Goal: Task Accomplishment & Management: Complete application form

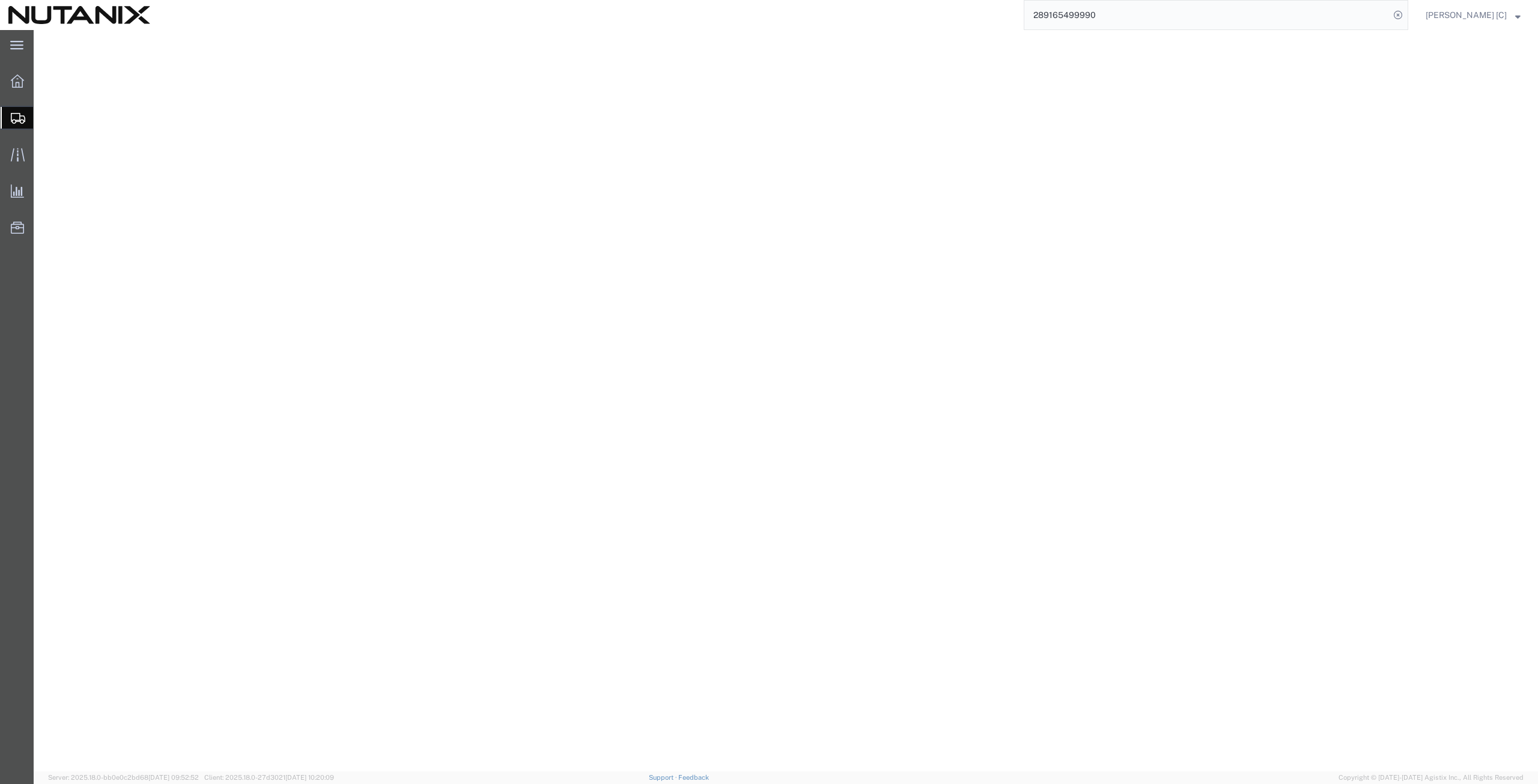
select select
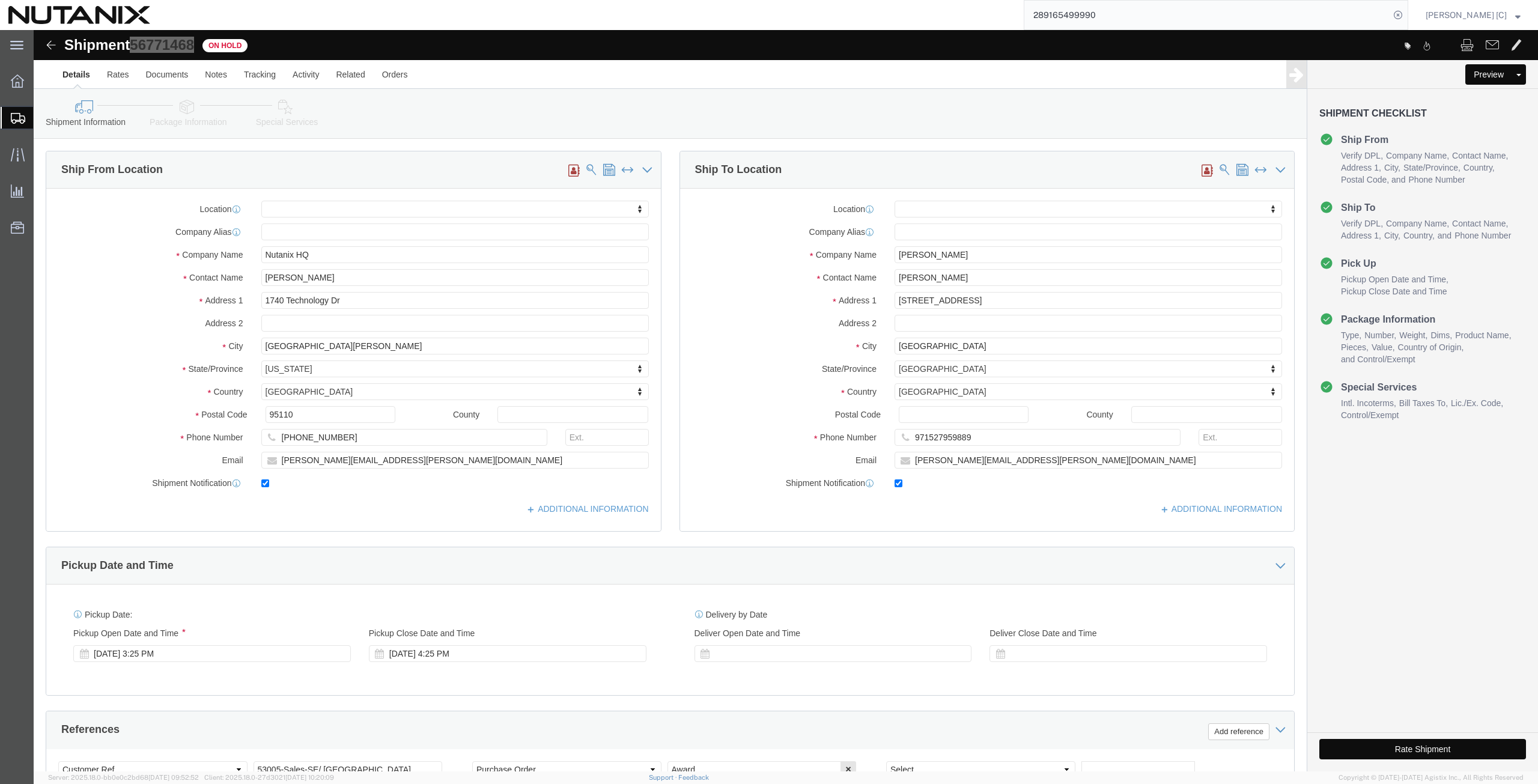
click at [0, 0] on span "Create Shipment" at bounding box center [0, 0] width 0 height 0
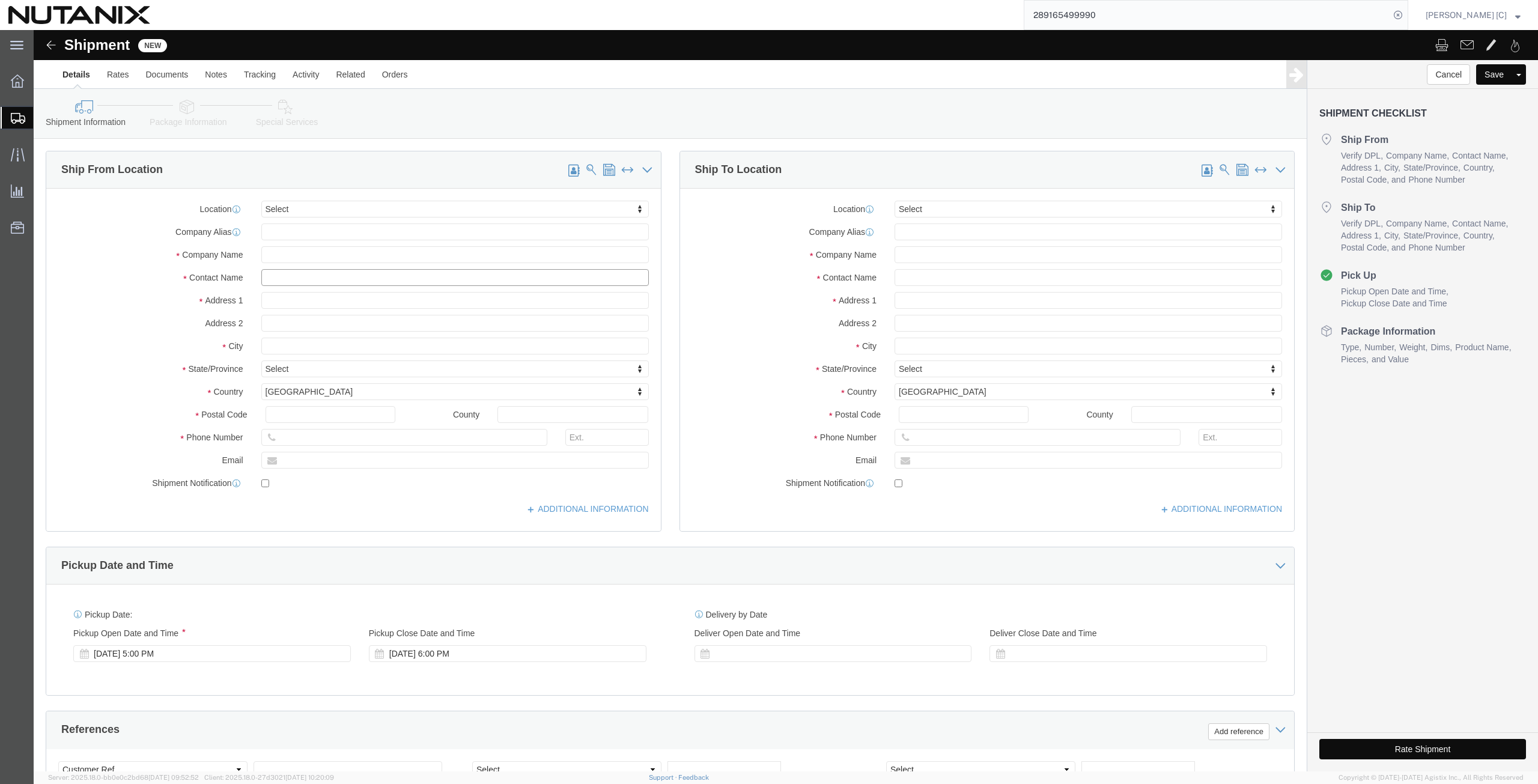
click input "text"
type input "art"
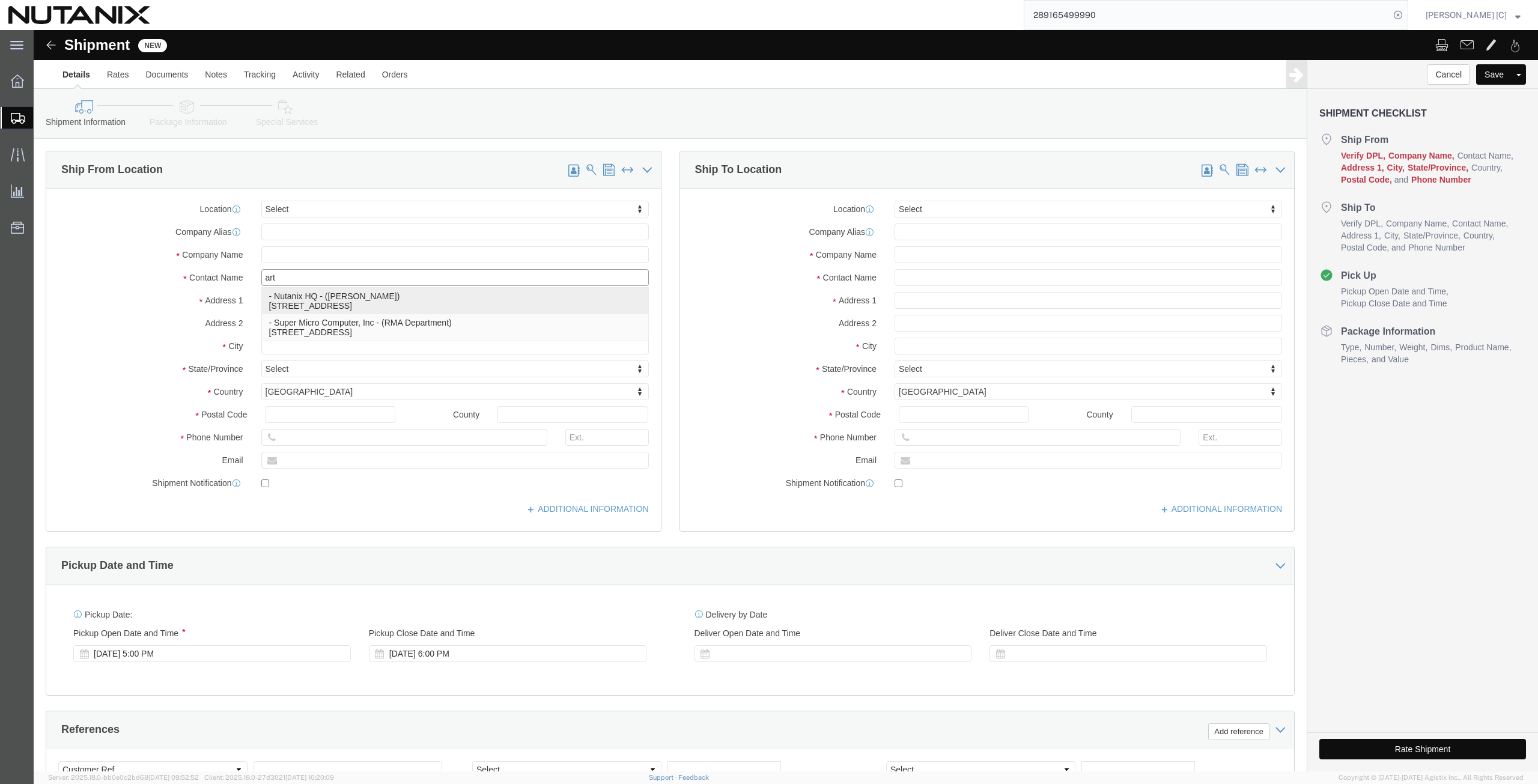
click p "- Nutanix HQ - ([PERSON_NAME]) [STREET_ADDRESS]"
select select "CA"
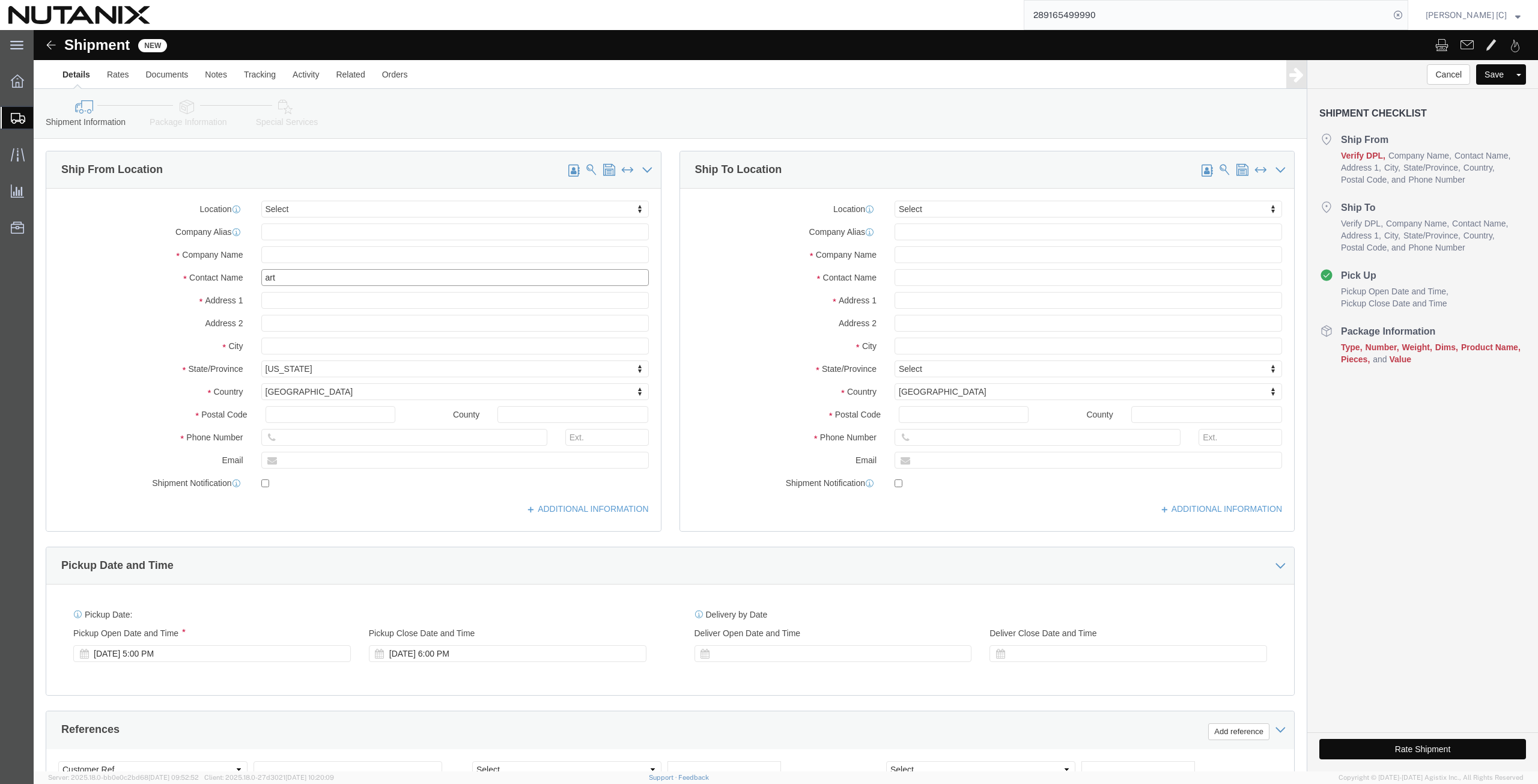
type input "[PERSON_NAME]"
click input "text"
drag, startPoint x: 912, startPoint y: 227, endPoint x: 838, endPoint y: 242, distance: 75.5
click div "Location Select Select My Profile Location [GEOGRAPHIC_DATA] - [GEOGRAPHIC_DATA…"
type input "[PERSON_NAME]"
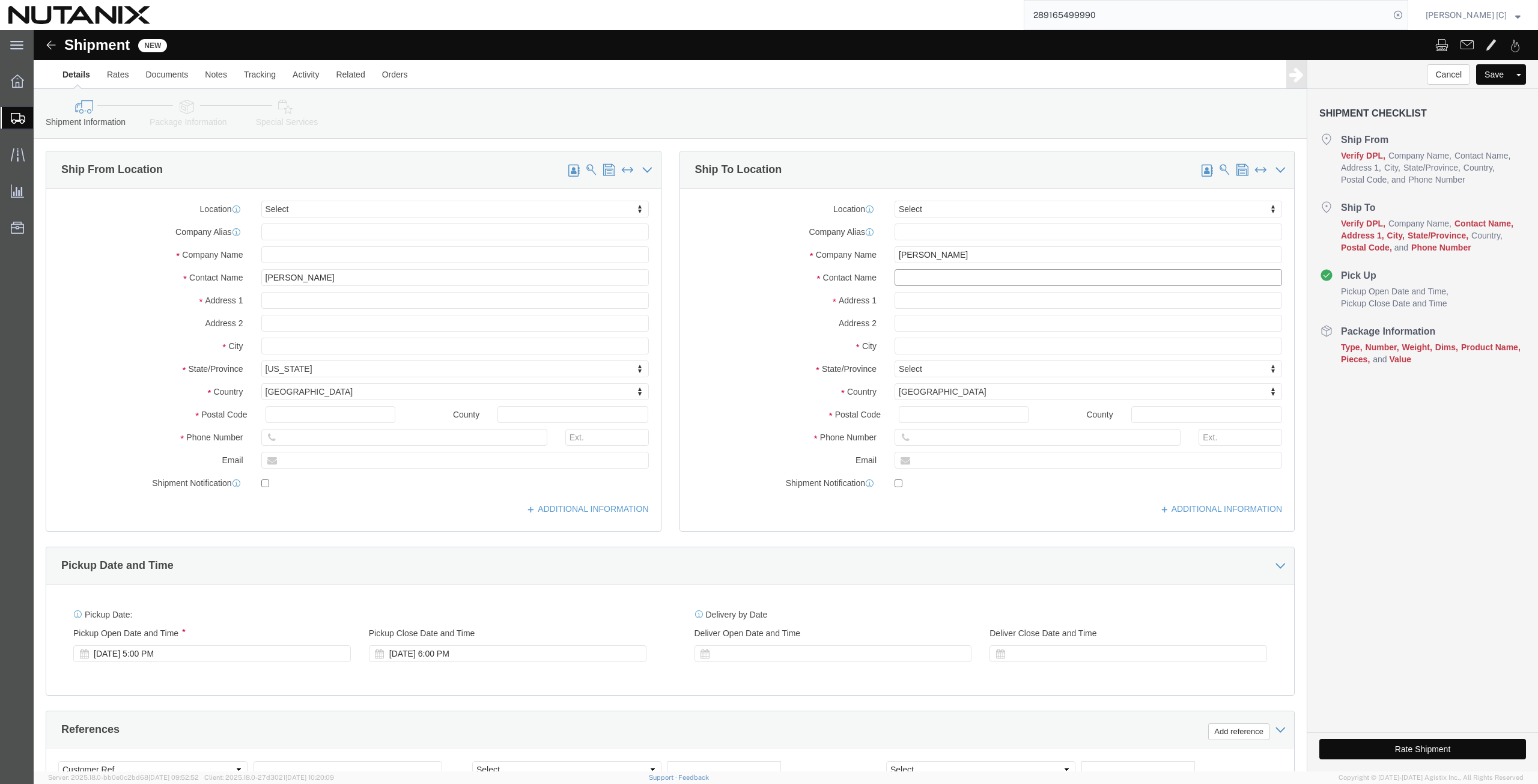
click input "text"
paste input "[PERSON_NAME]"
type input "[PERSON_NAME]"
click input "text"
type input "[STREET_ADDRESS]"
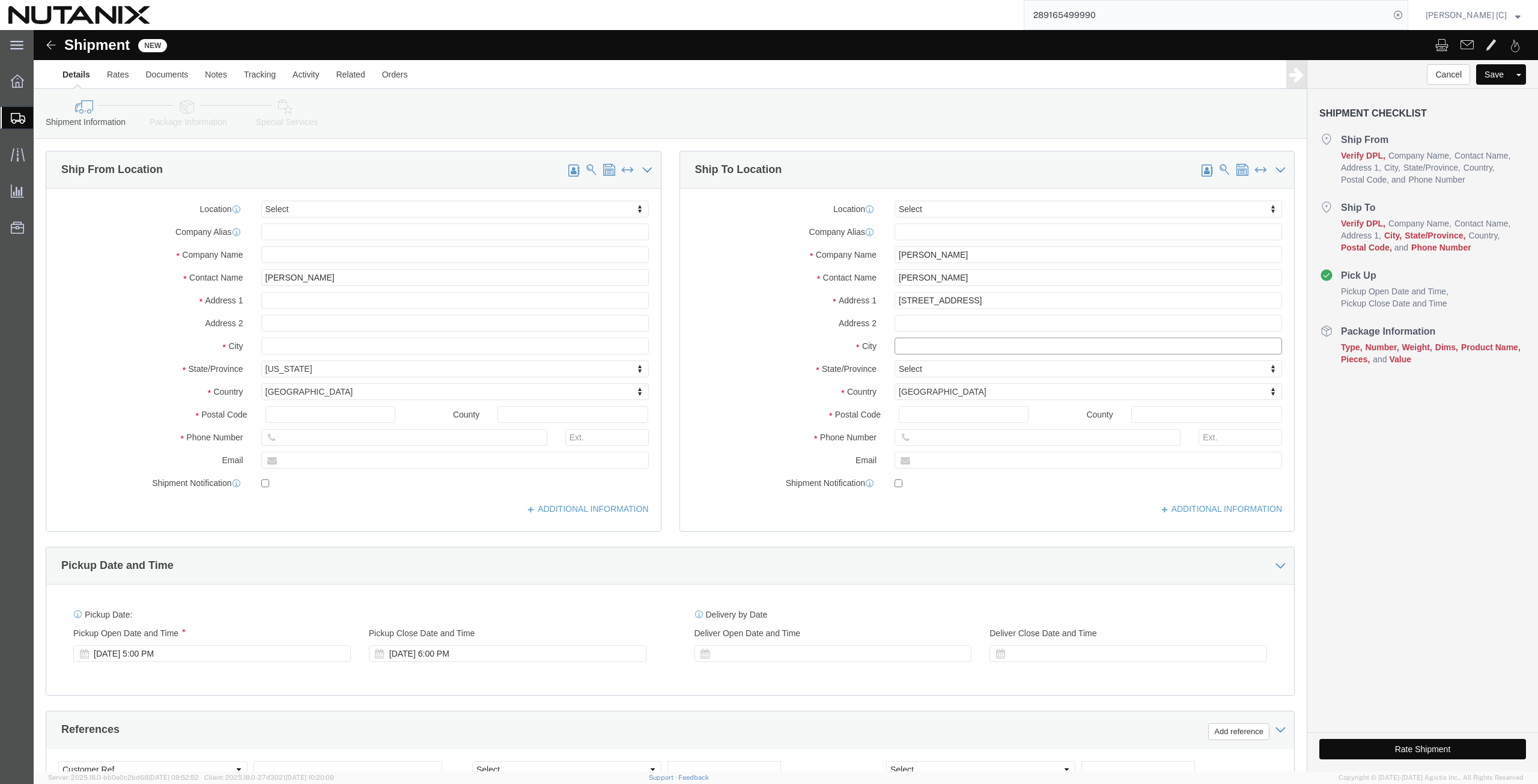
click input "text"
type input "Tempe"
type input "A"
type input "Ar"
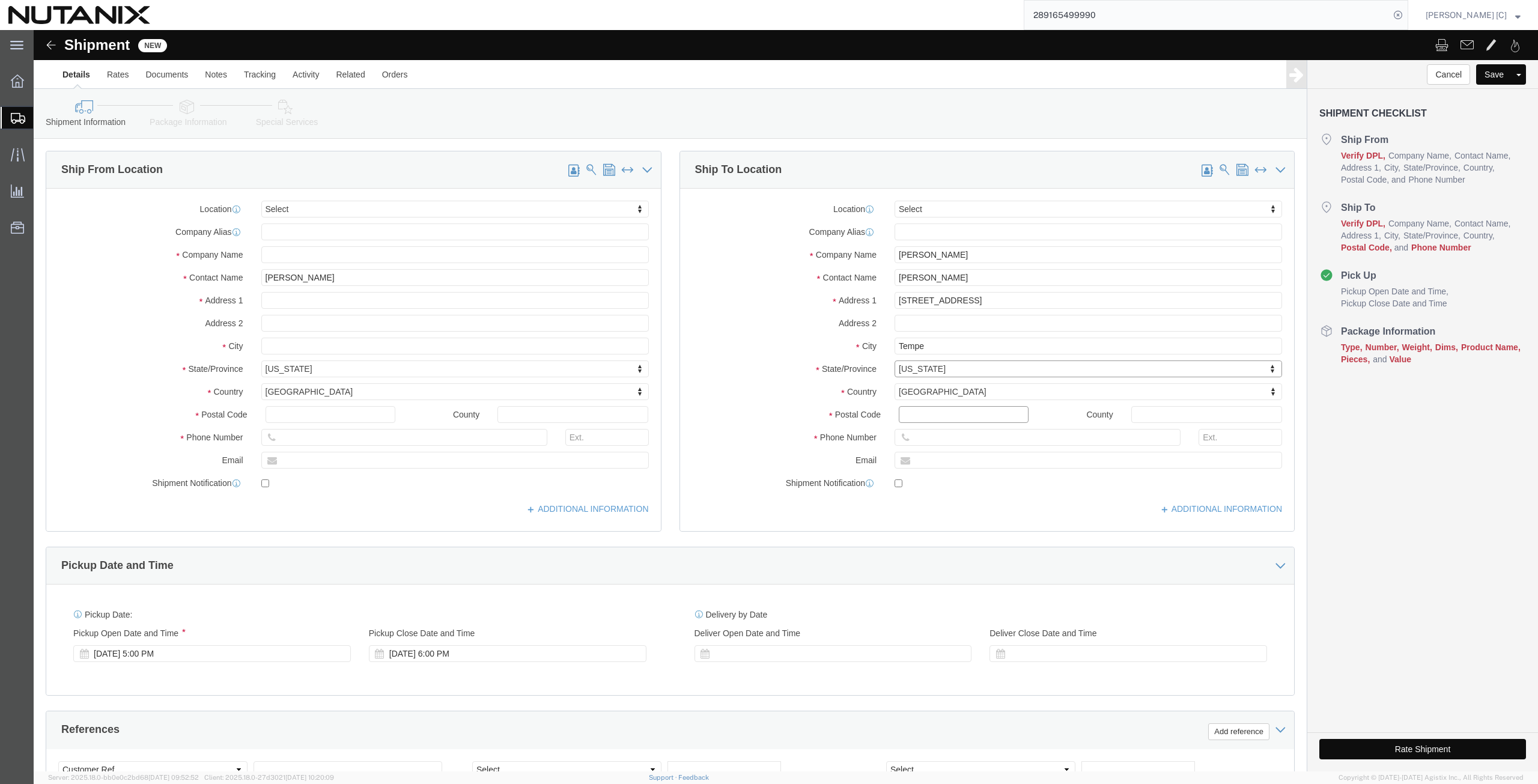
click input "Postal Code"
type input "85281"
click input "text"
paste input "[PHONE_NUMBER]"
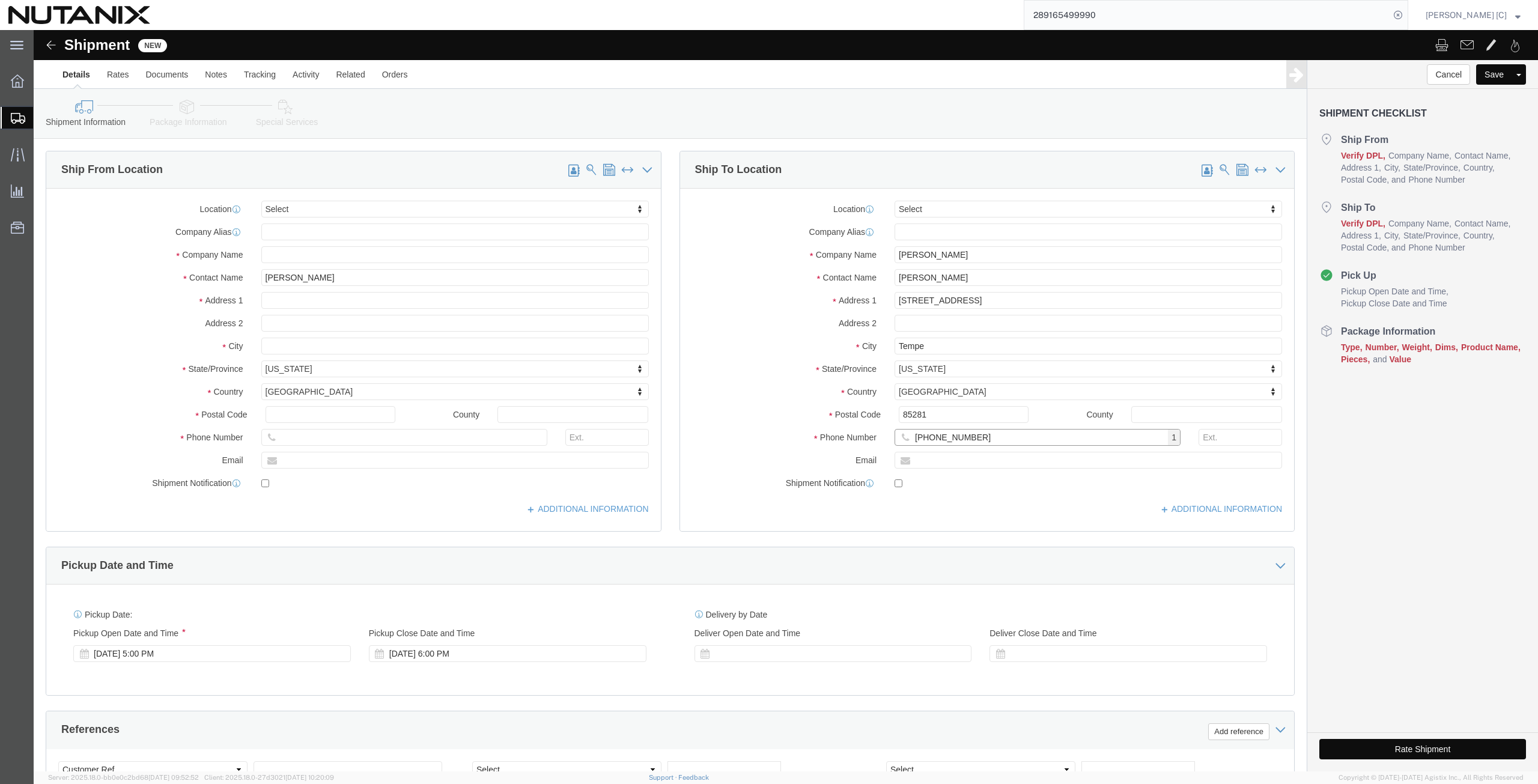
drag, startPoint x: 962, startPoint y: 404, endPoint x: 935, endPoint y: 406, distance: 27.1
click input "[PHONE_NUMBER]"
type input "[PHONE_NUMBER]"
click input "text"
paste input "x1942"
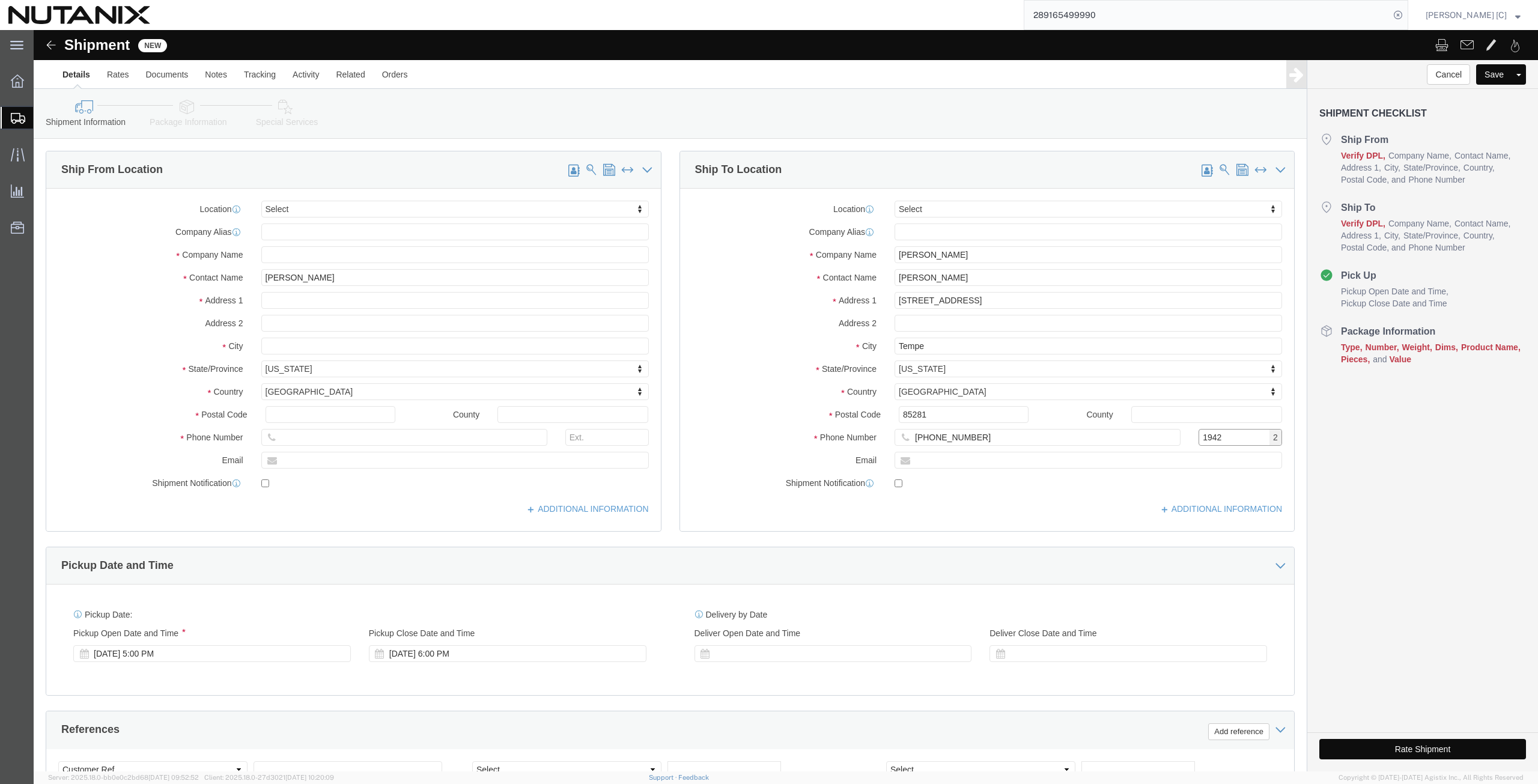
type input "1942"
click input "text"
paste input "[PERSON_NAME][EMAIL_ADDRESS][PERSON_NAME][DOMAIN_NAME]"
type input "[PERSON_NAME][EMAIL_ADDRESS][PERSON_NAME][DOMAIN_NAME]"
click input "checkbox"
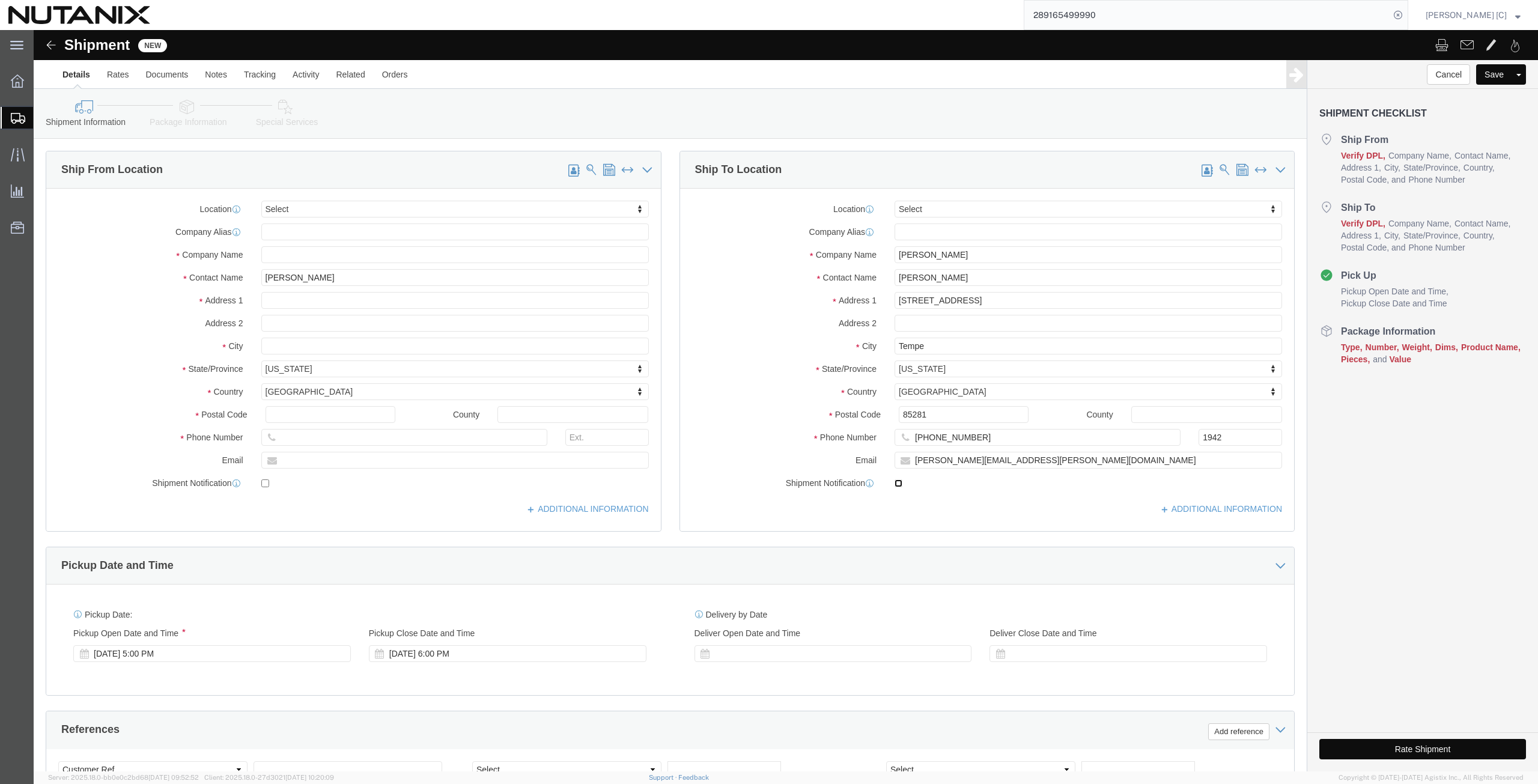
click input "checkbox"
checkbox input "true"
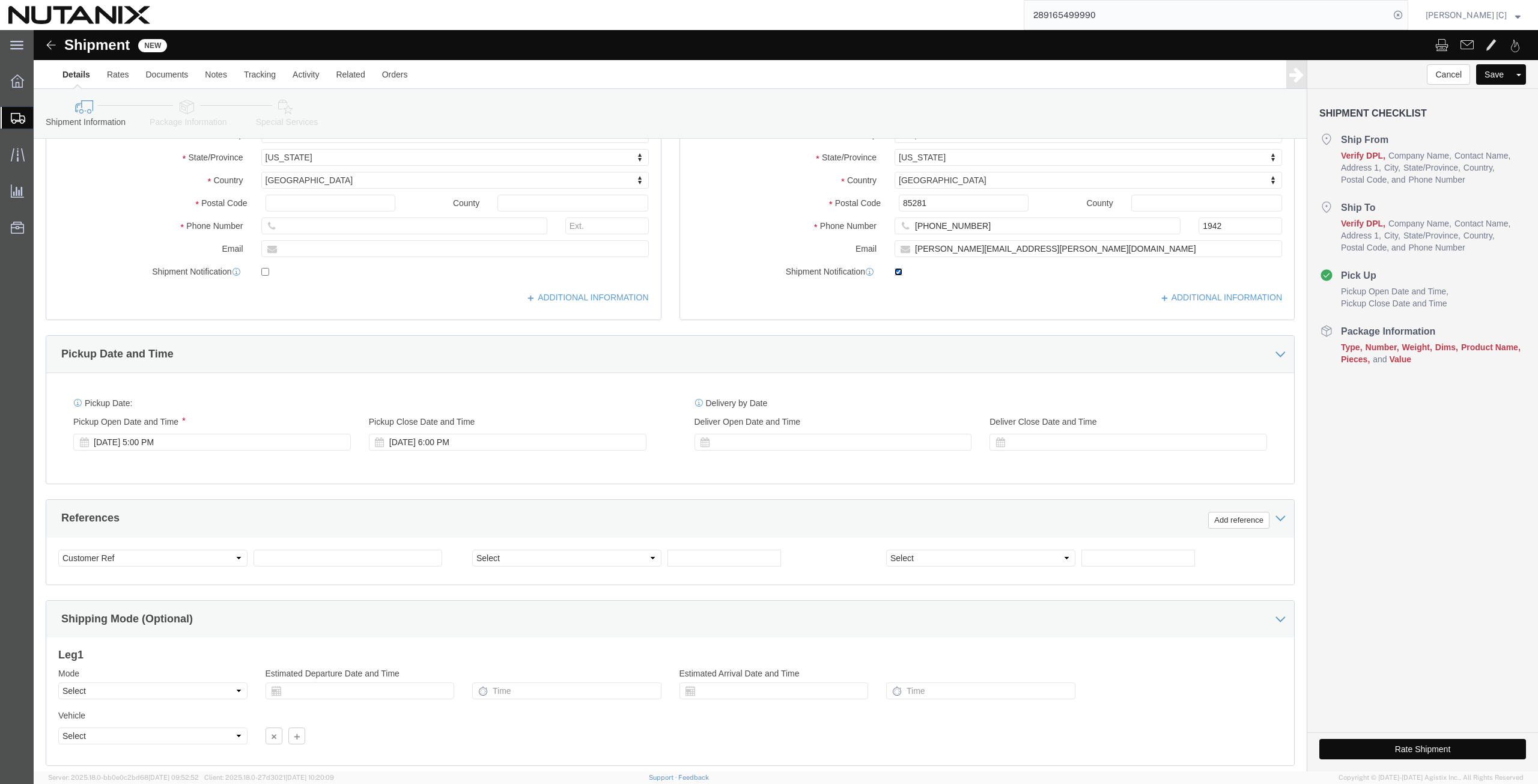
scroll to position [280, 0]
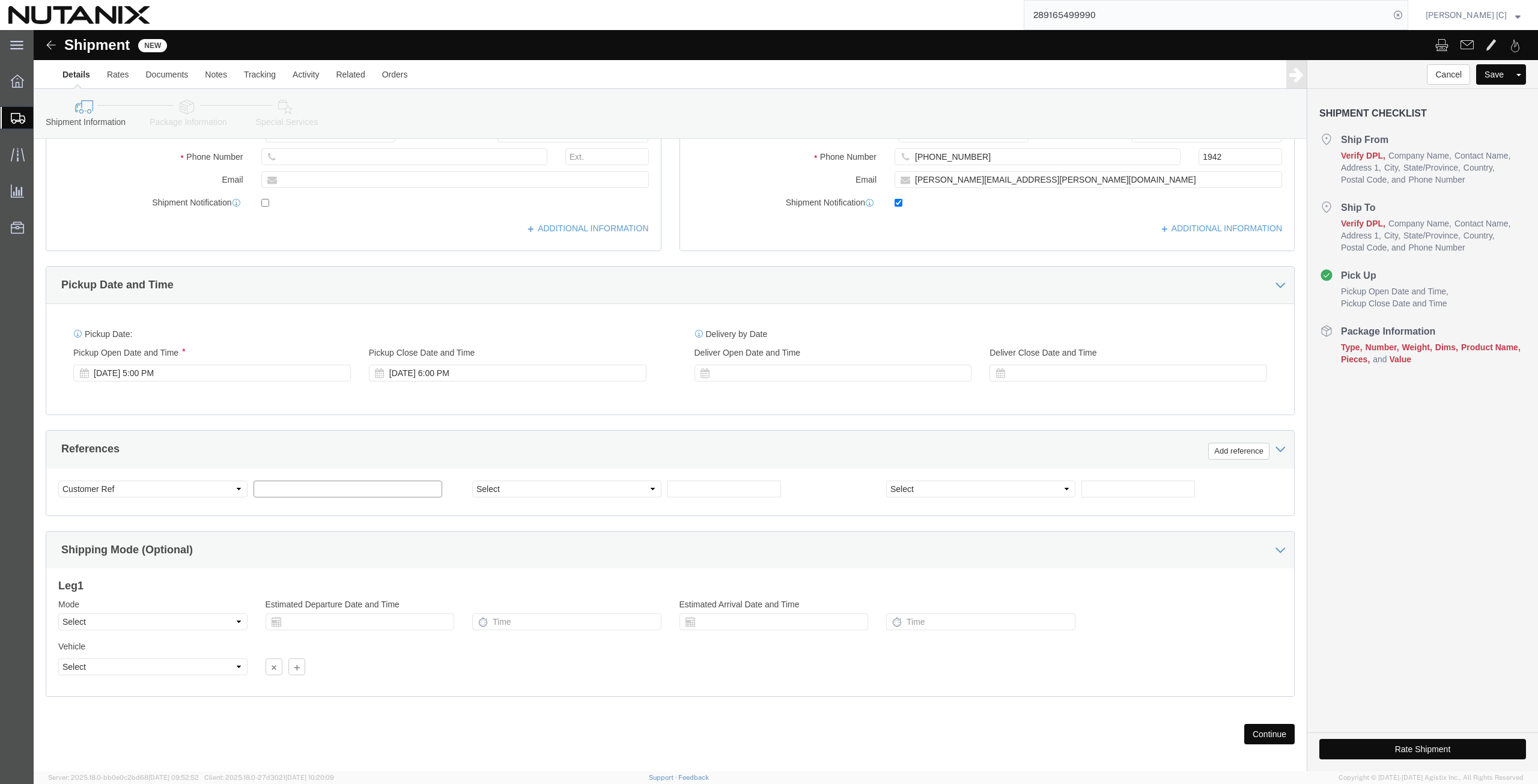
click input "text"
type input "70002"
click select "Select Account Type Activity ID Airline Appointment Number ASN Batch Request # …"
select select "PURCHORD"
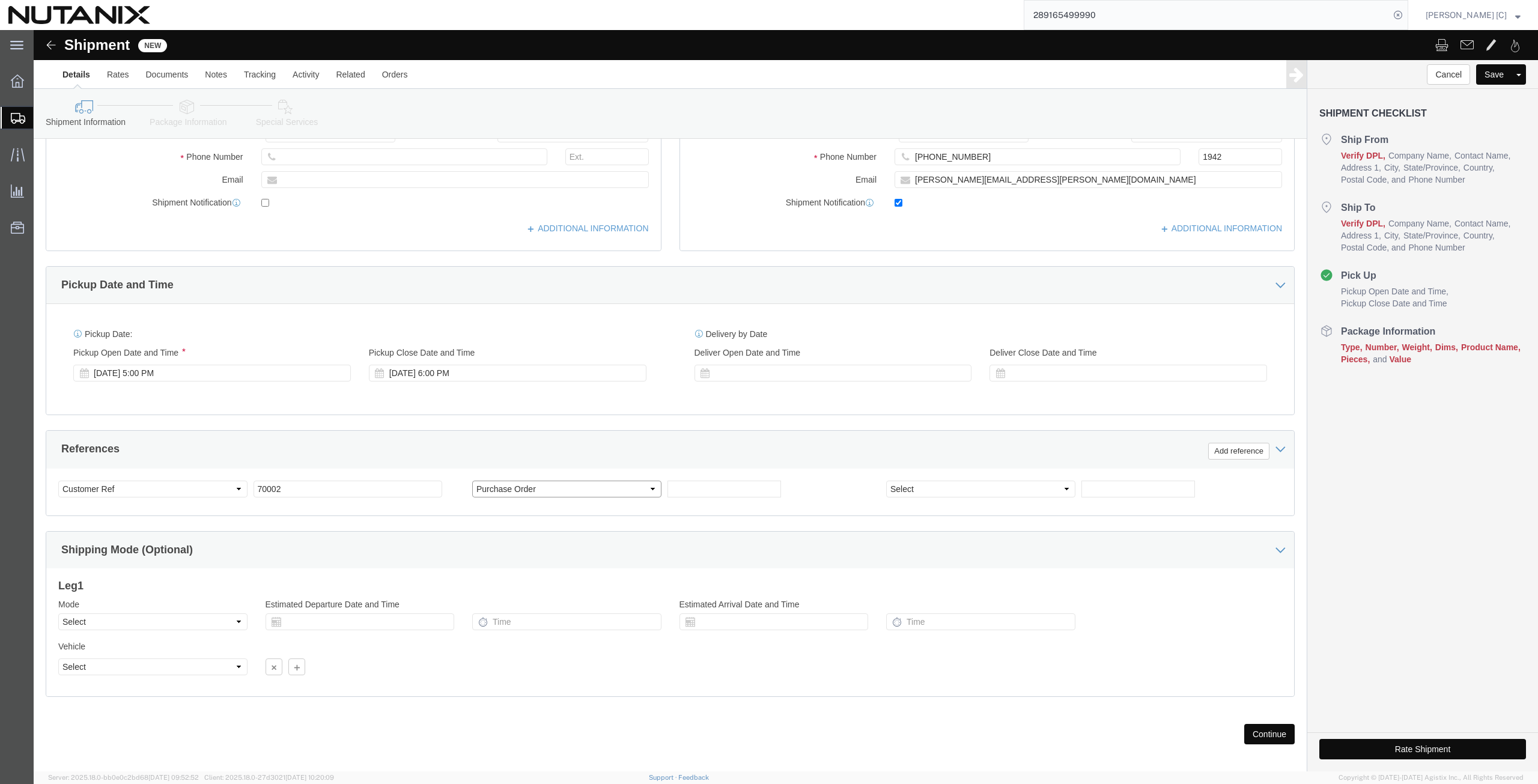
click select "Select Account Type Activity ID Airline Appointment Number ASN Batch Request # …"
click div "Select Account Type Activity ID Airline Appointment Number ASN Batch Request # …"
click input "text"
type input "Swag"
click select "Select Air Less than Truckload Multi-Leg Ocean Freight Rail Small Parcel Truckl…"
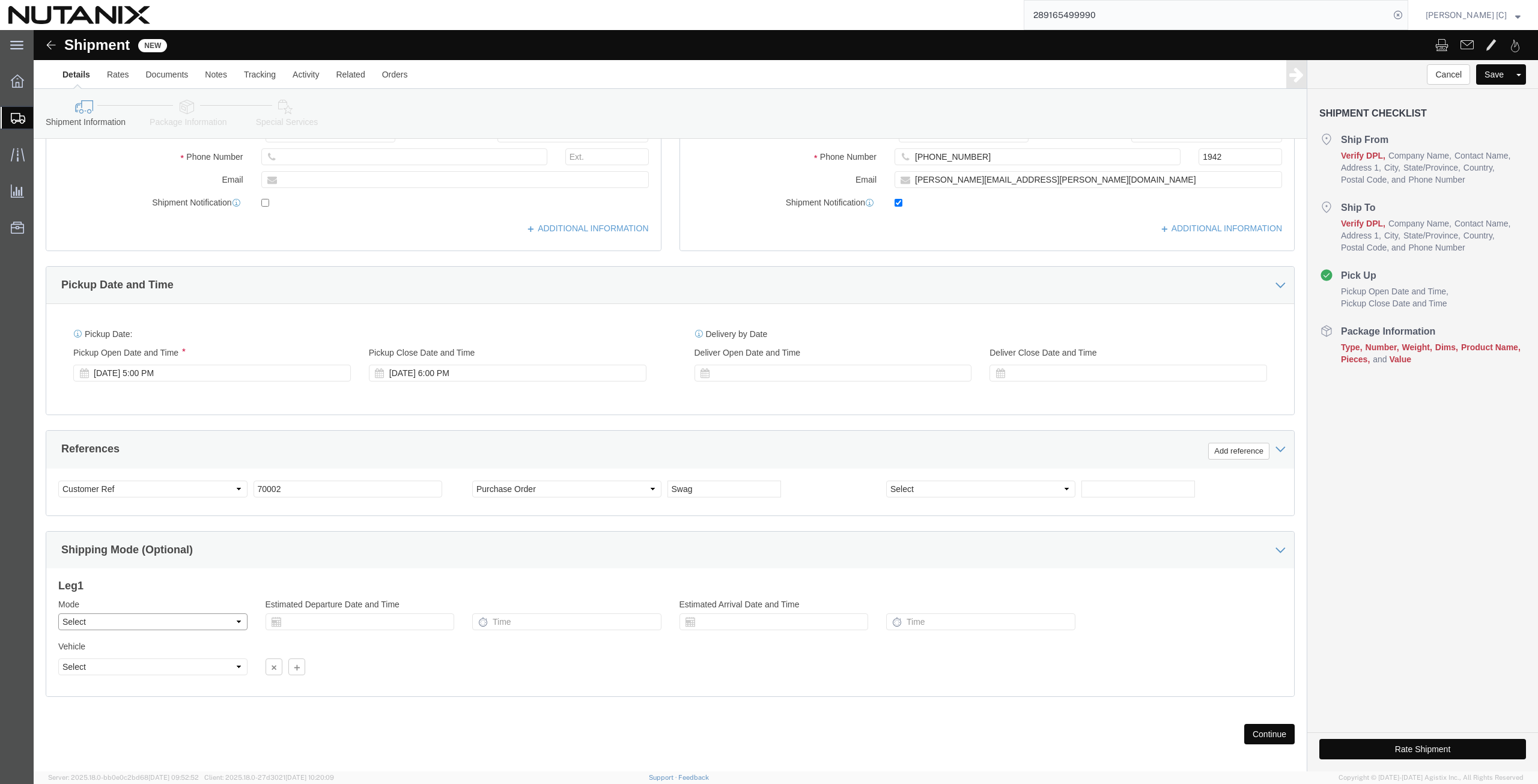
select select "SMAL"
click select "Select Air Less than Truckload Multi-Leg Ocean Freight Rail Small Parcel Truckl…"
click button "Continue"
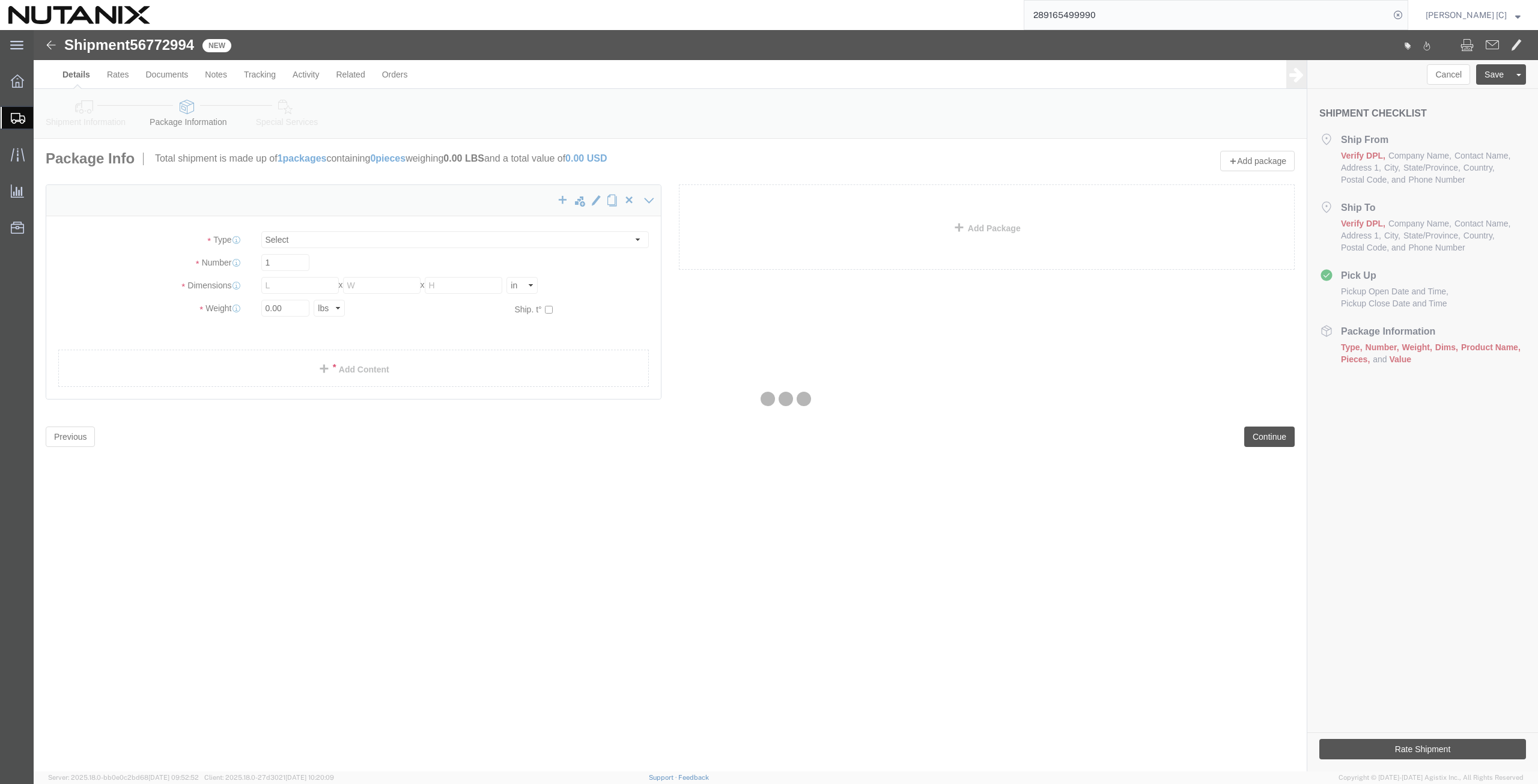
select select "YRPK"
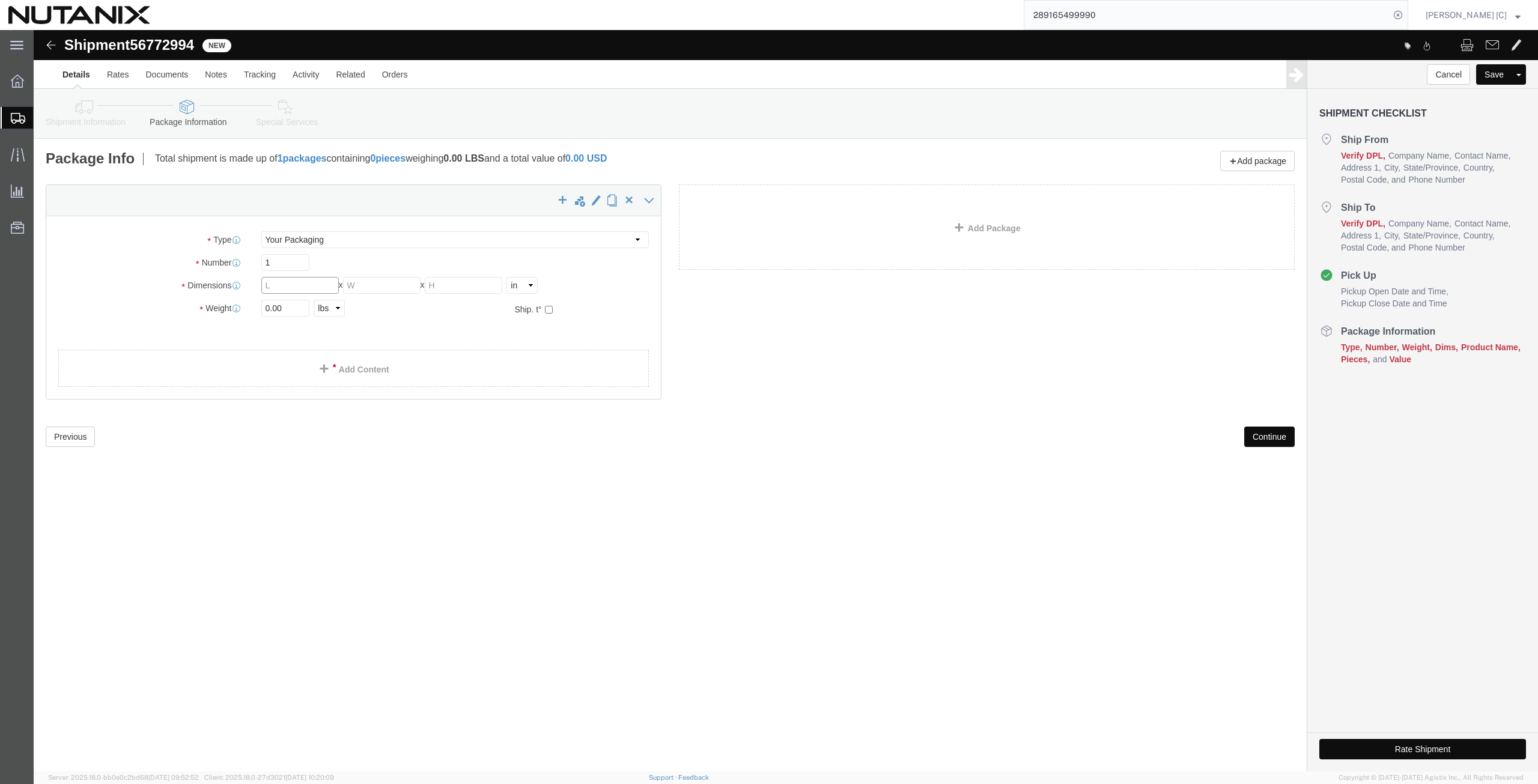
click input "text"
type input "10"
type input "7"
type input "3"
drag, startPoint x: 258, startPoint y: 278, endPoint x: 155, endPoint y: 281, distance: 103.0
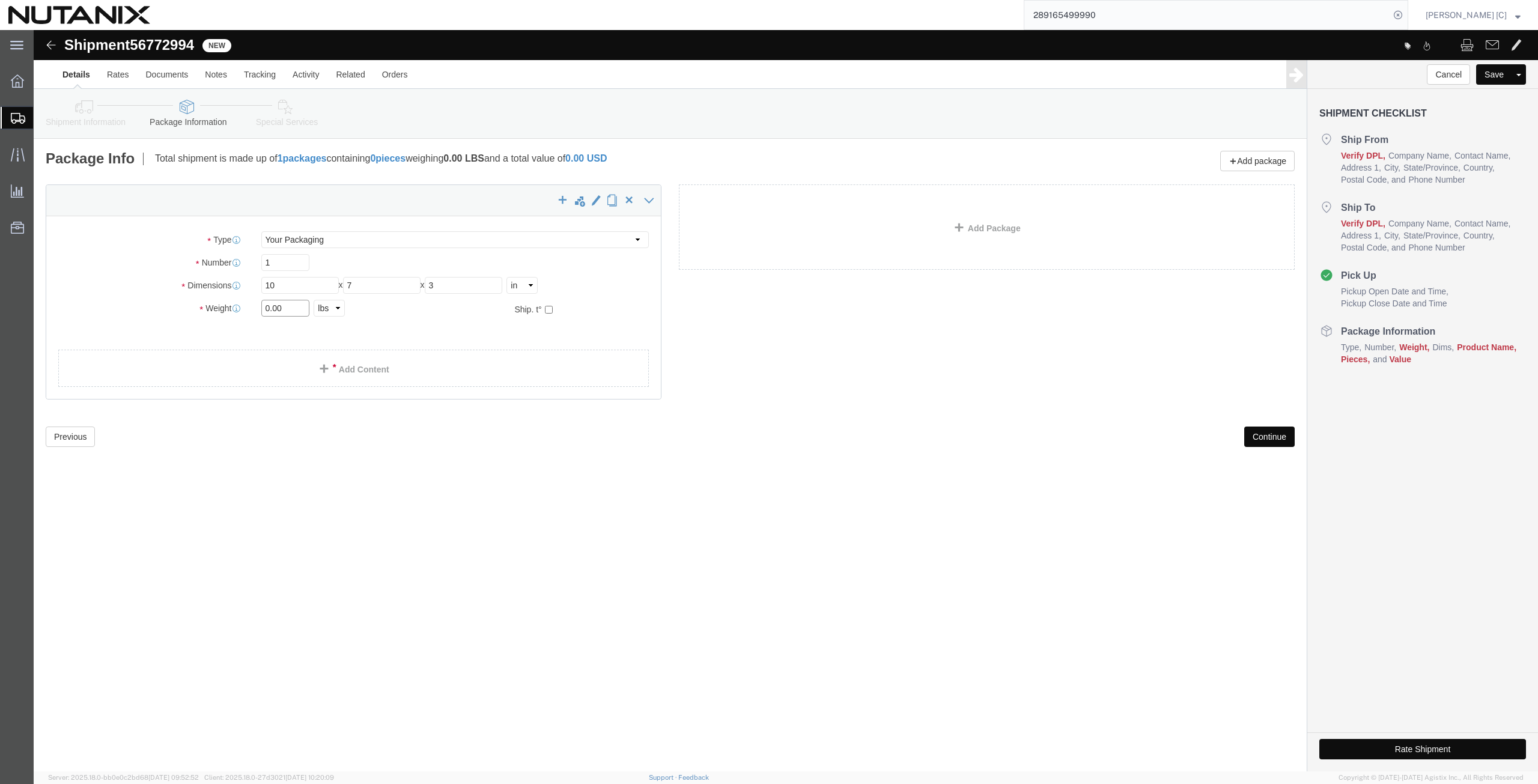
click div "Weight 0.00 Select kgs lbs Ship. t°"
type input "."
type input "1"
click label "Dimensions"
click link "Add Content"
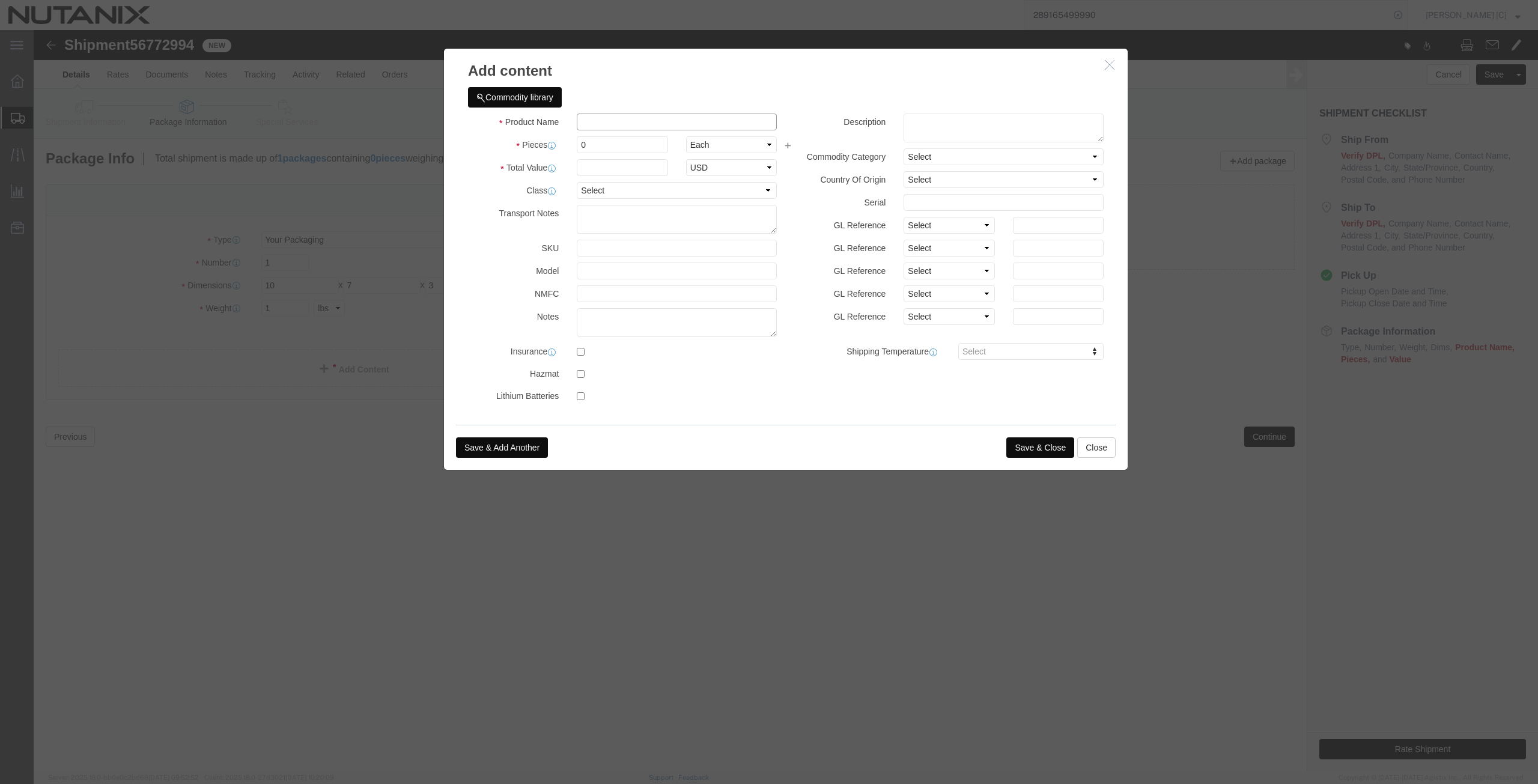
click input "text"
drag, startPoint x: 588, startPoint y: 89, endPoint x: 229, endPoint y: 90, distance: 359.0
click div "Add content Commodity library Product Name Swag Pieces 0 Select Bag Barrels 100…"
type input "Swag"
click textarea
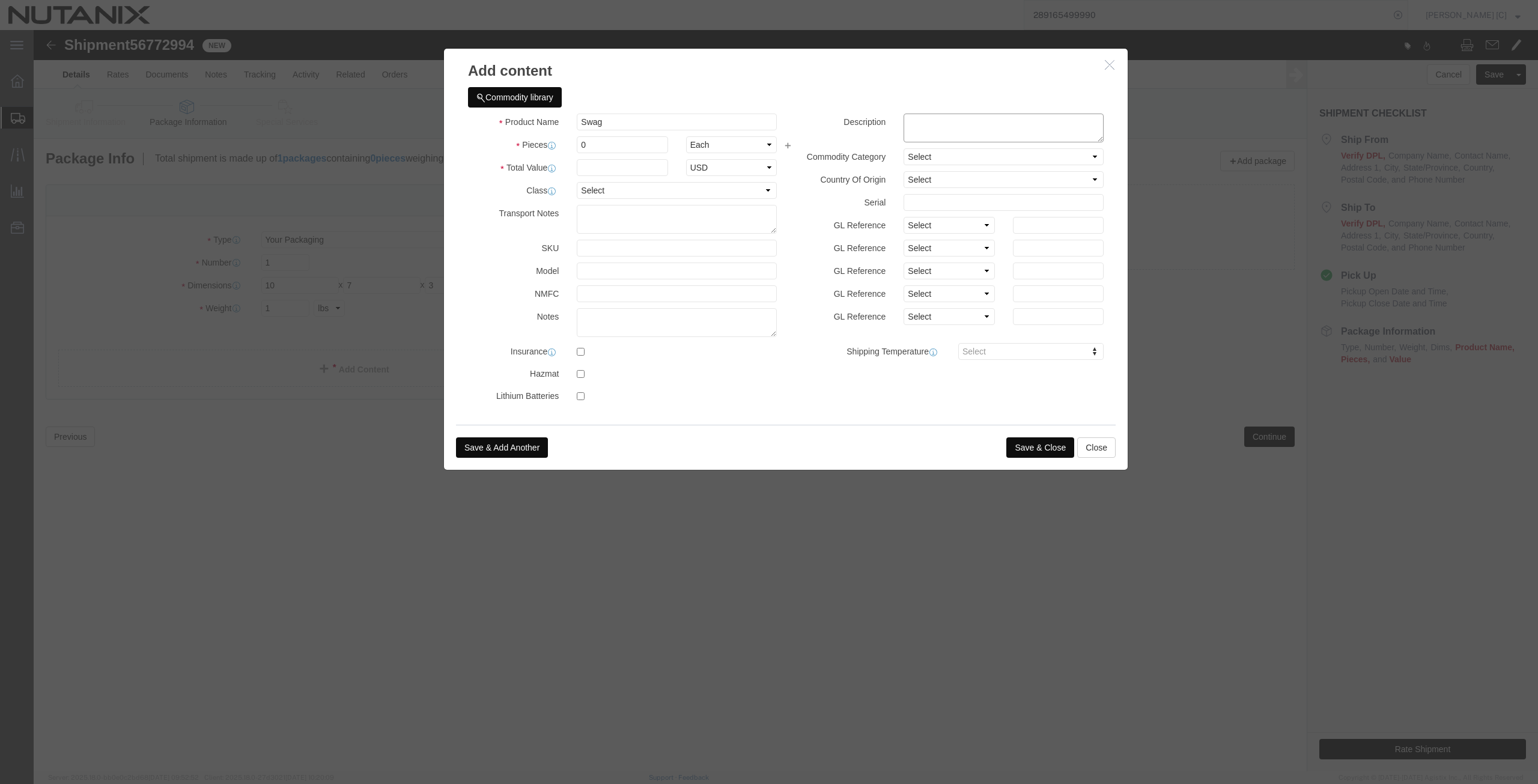
paste textarea "Swag"
type textarea "Swag"
drag, startPoint x: 561, startPoint y: 118, endPoint x: 513, endPoint y: 128, distance: 49.0
click div "Product Name Swag Pieces 0 Select Bag Barrels 100Board Feet Bottle Box Blister …"
type input "1"
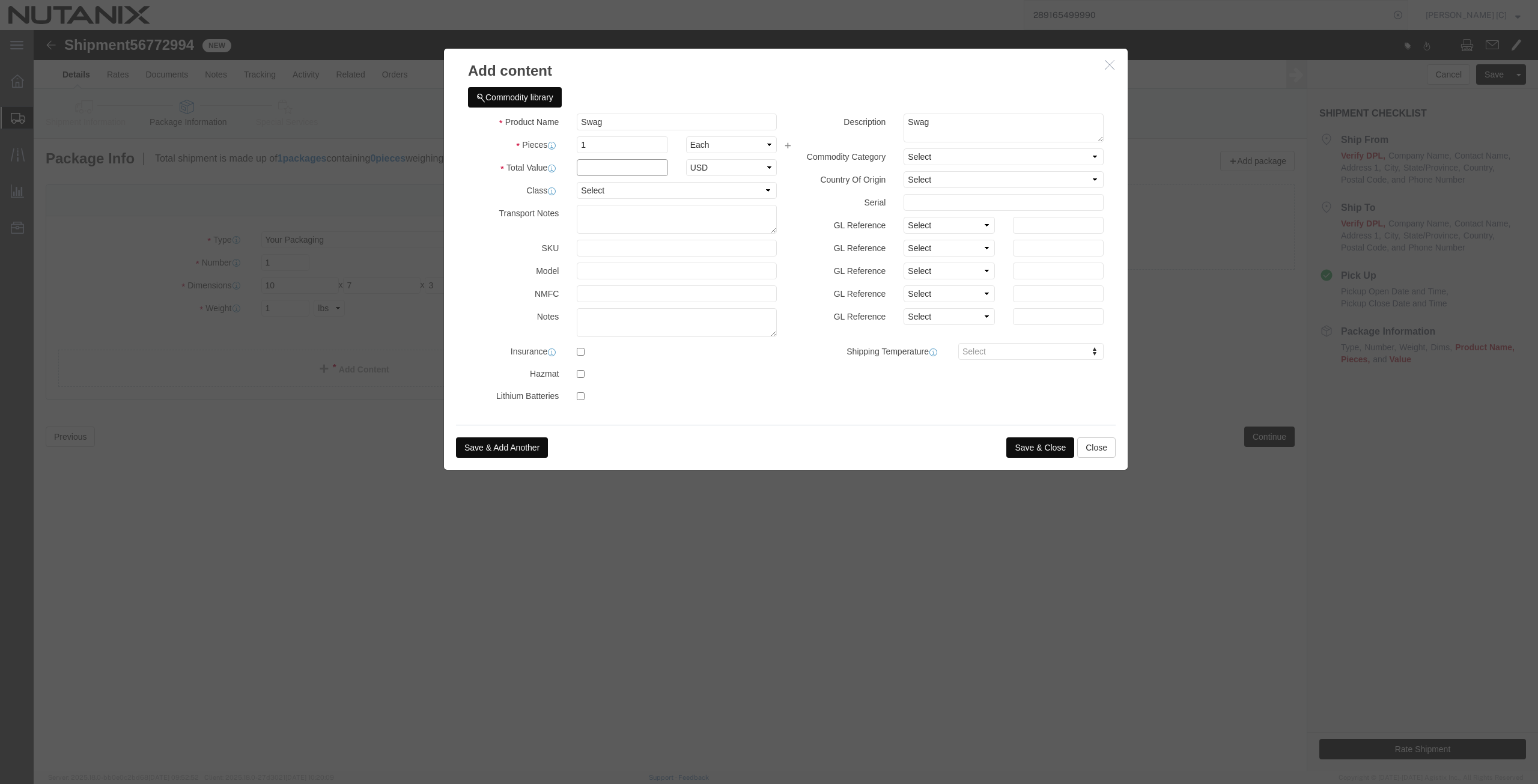
click input "text"
type input "20"
click div "Save & Add Another Save & Close Close"
click button "Save & Close"
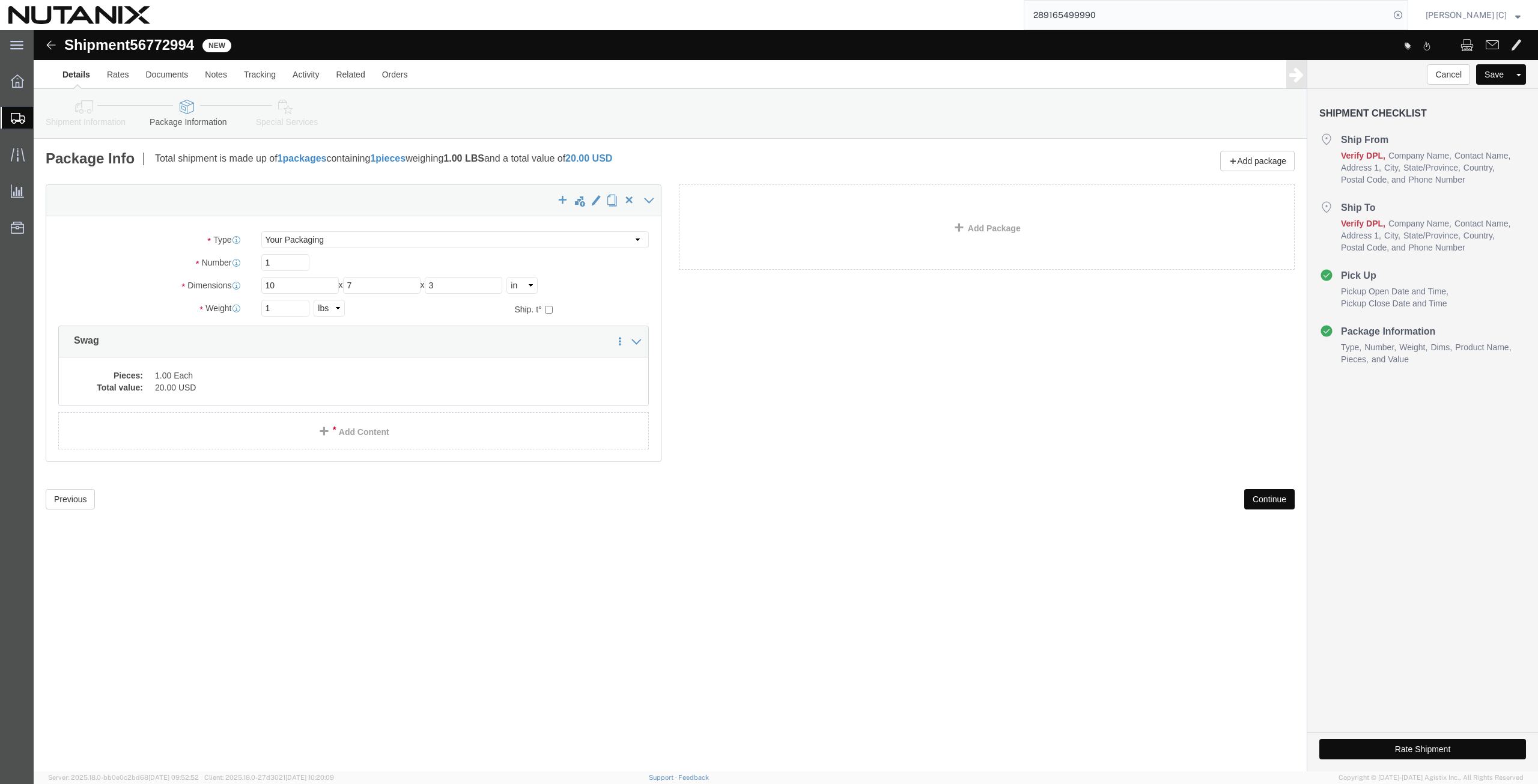
click button "Continue"
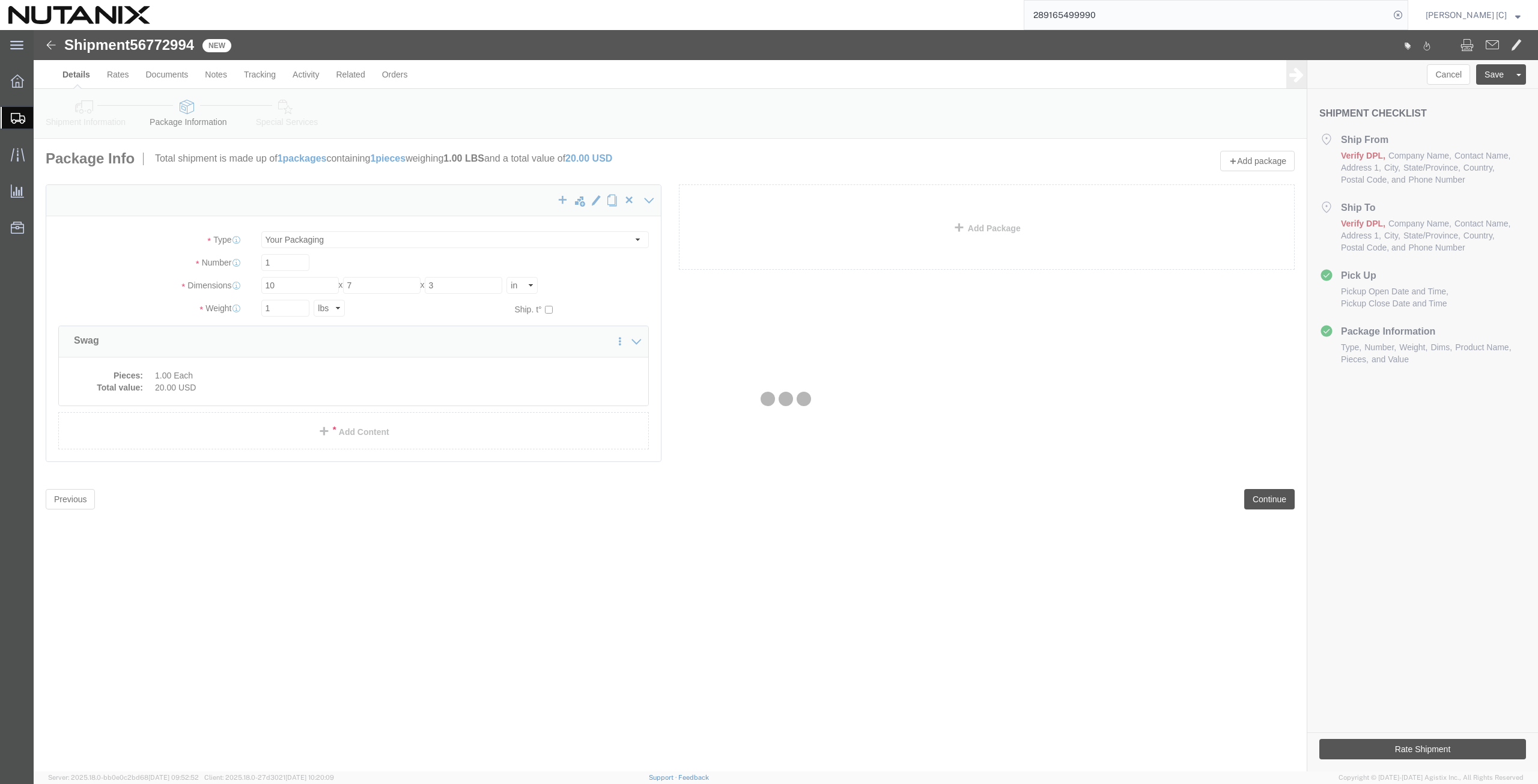
select select
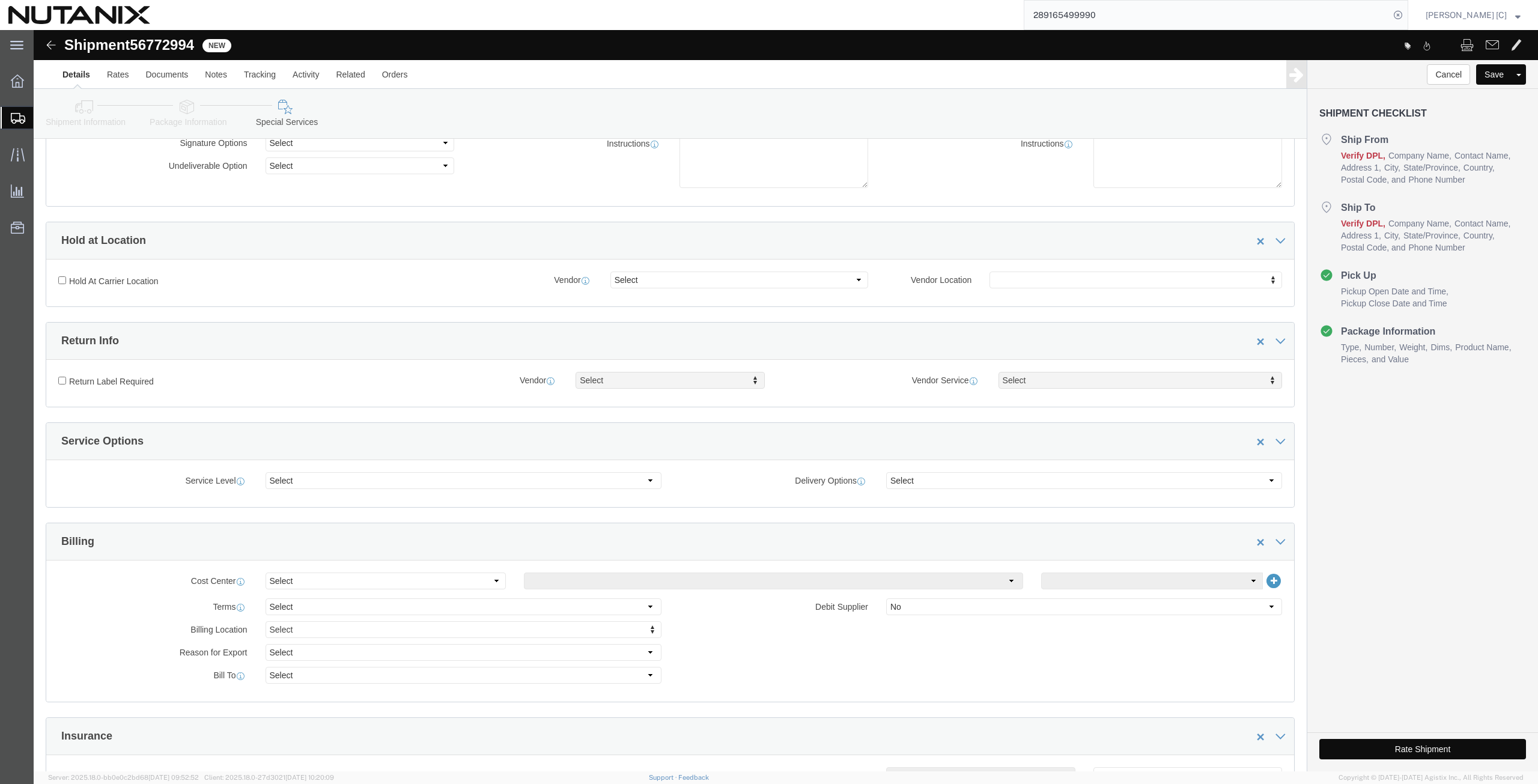
scroll to position [417, 0]
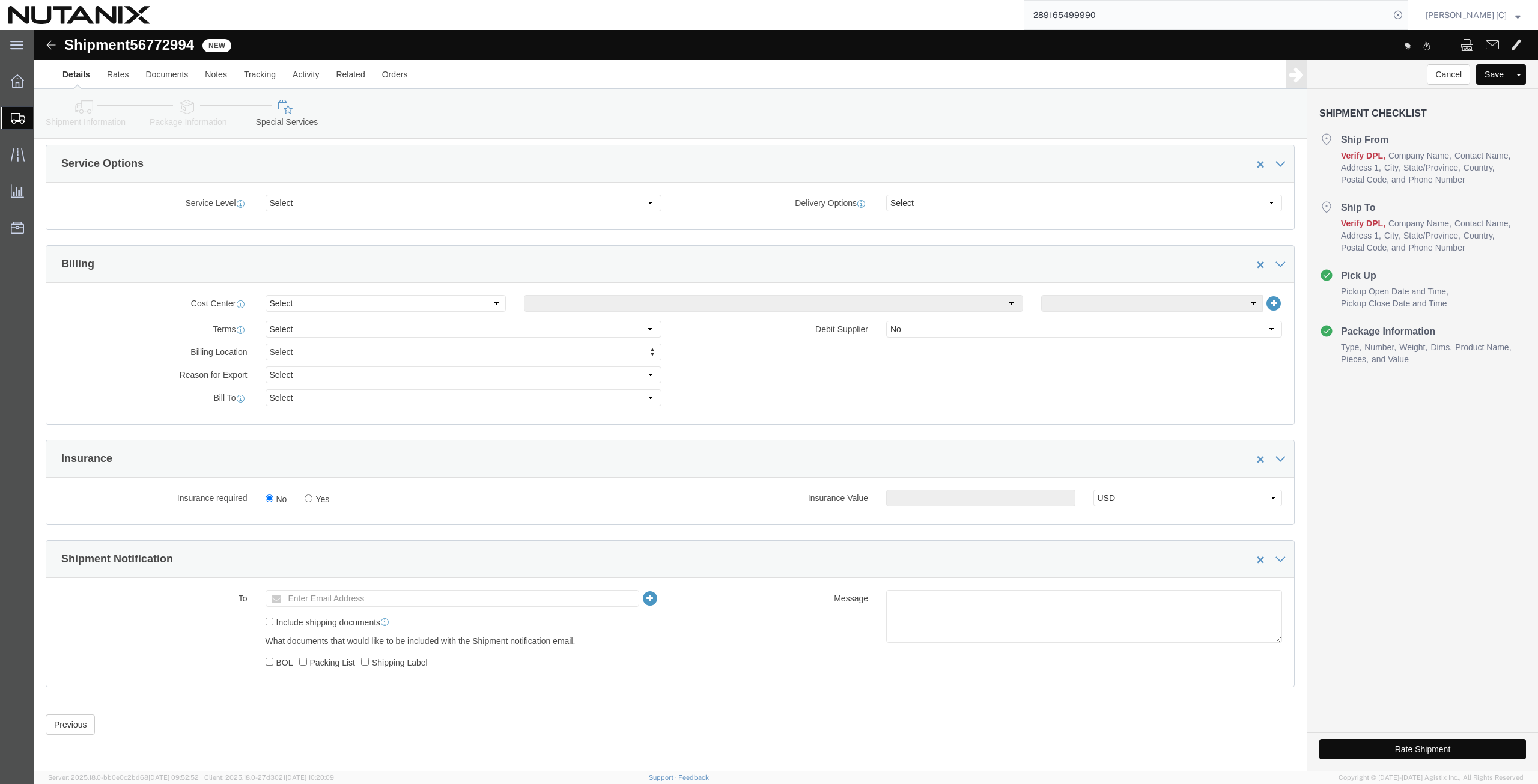
drag, startPoint x: 1337, startPoint y: 713, endPoint x: 1323, endPoint y: 718, distance: 14.9
click button "Rate Shipment"
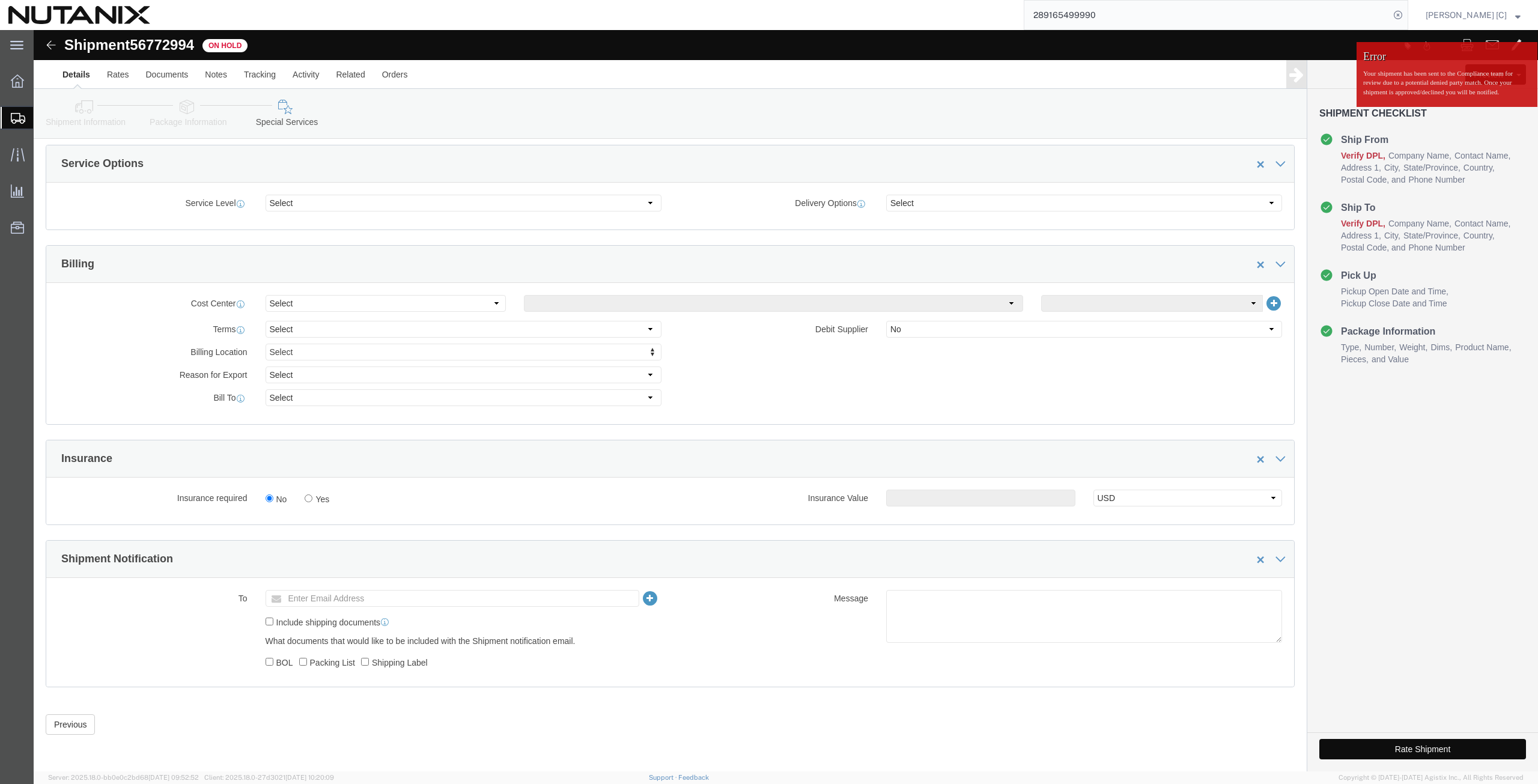
click button "Rate Shipment"
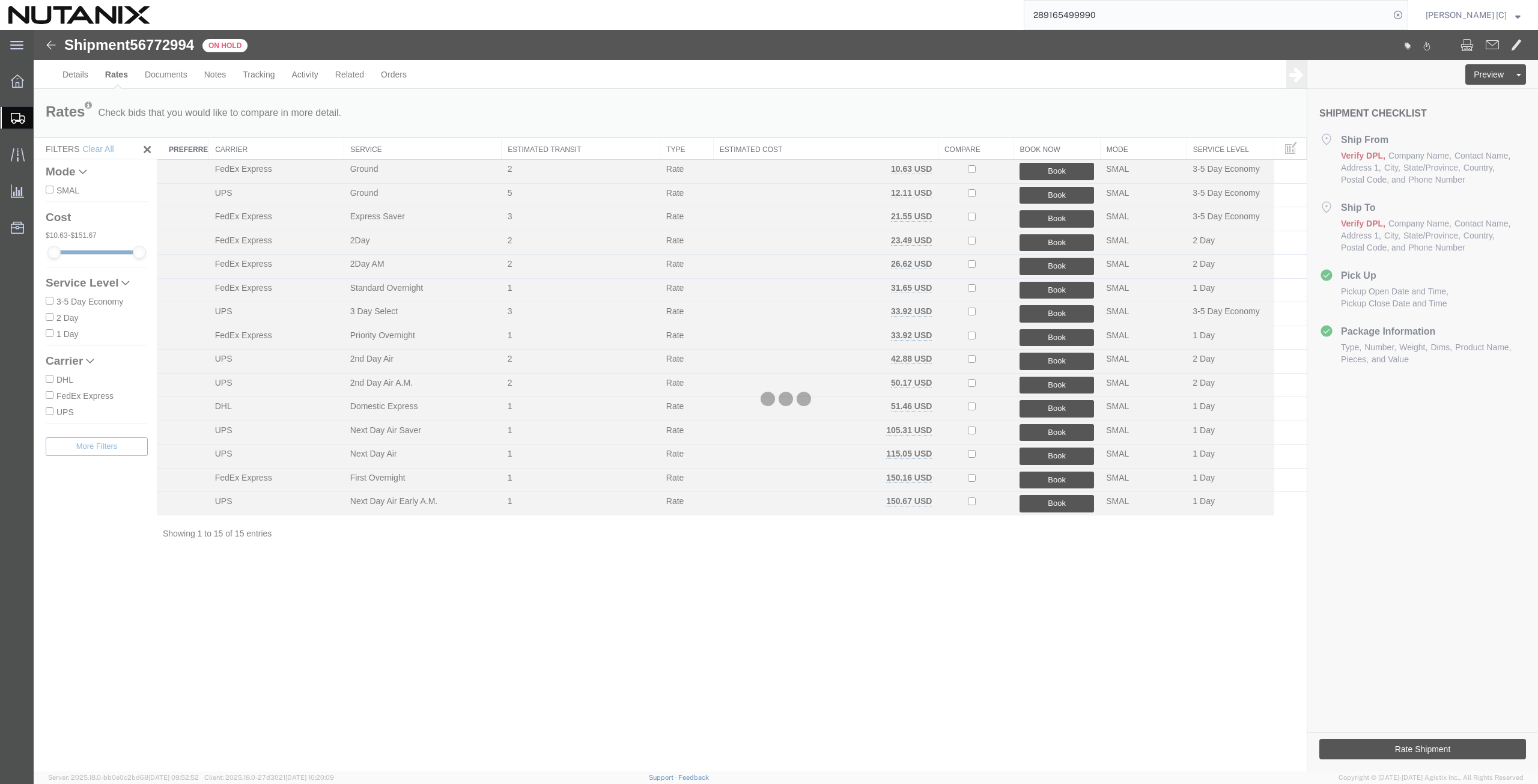
scroll to position [0, 0]
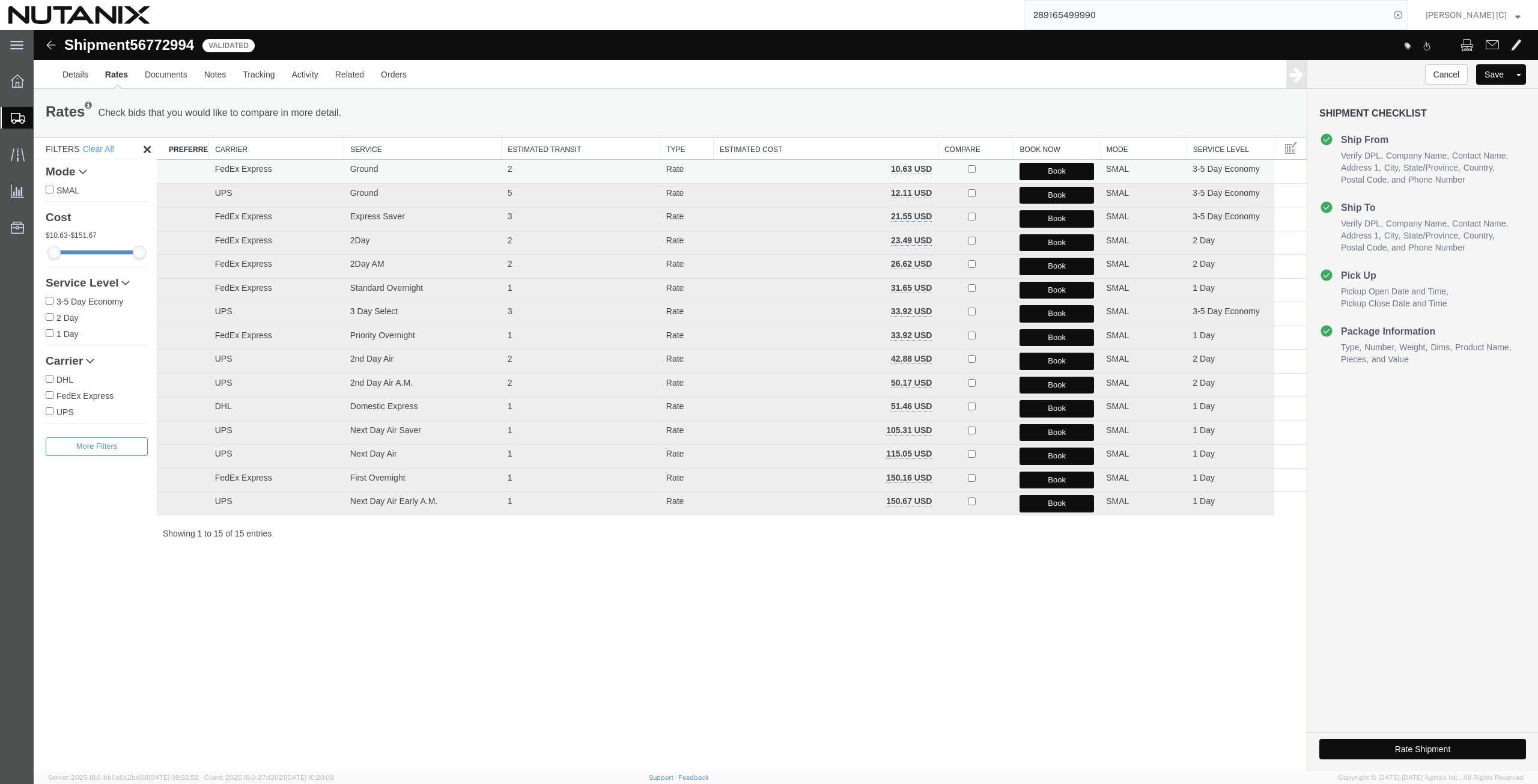
click at [1033, 174] on button "Book" at bounding box center [1057, 171] width 75 height 17
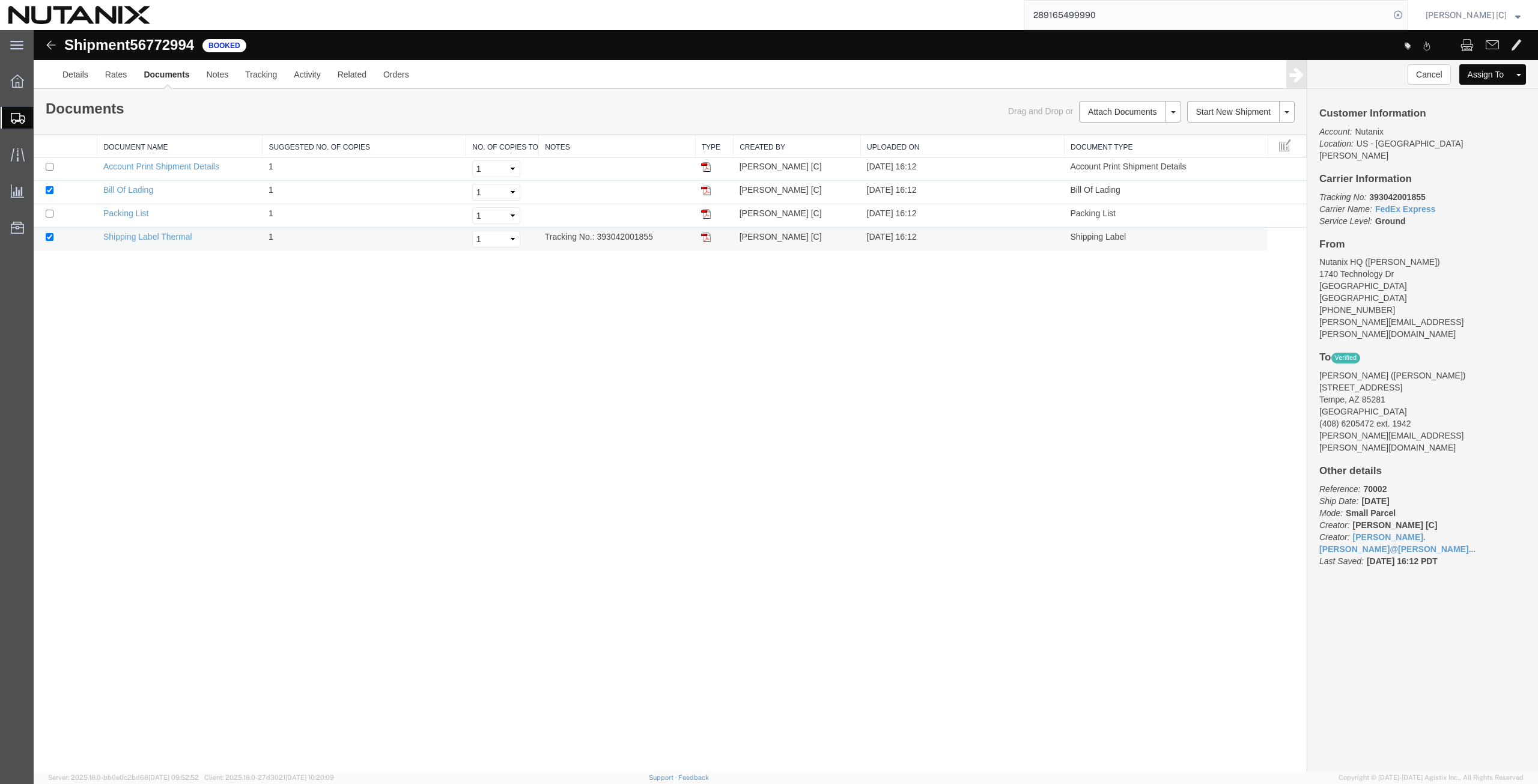
click at [708, 238] on img at bounding box center [706, 238] width 10 height 10
